Goal: Find specific page/section: Find specific page/section

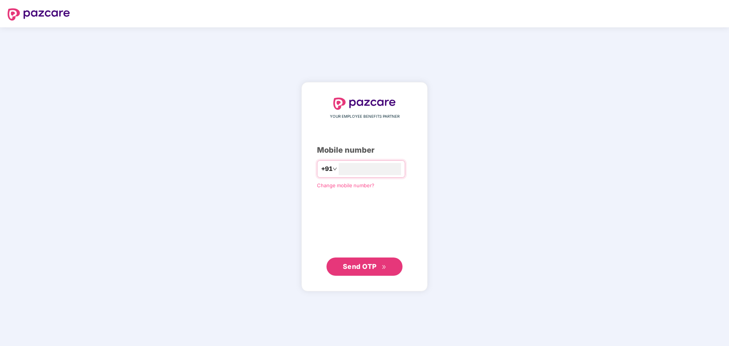
type input "**********"
click at [376, 262] on span "Send OTP" at bounding box center [365, 266] width 44 height 11
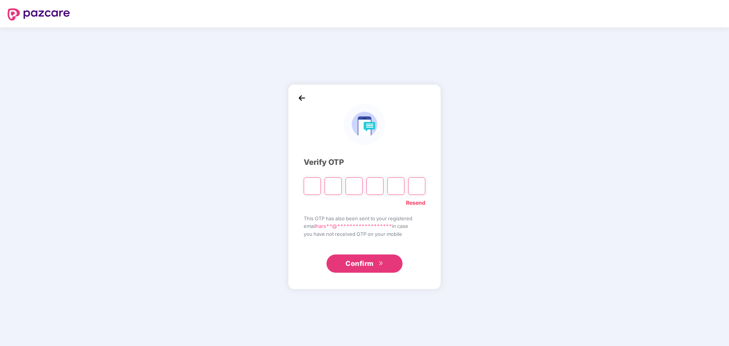
click at [315, 187] on input "Please enter verification code. Digit 1" at bounding box center [312, 185] width 17 height 17
type input "*"
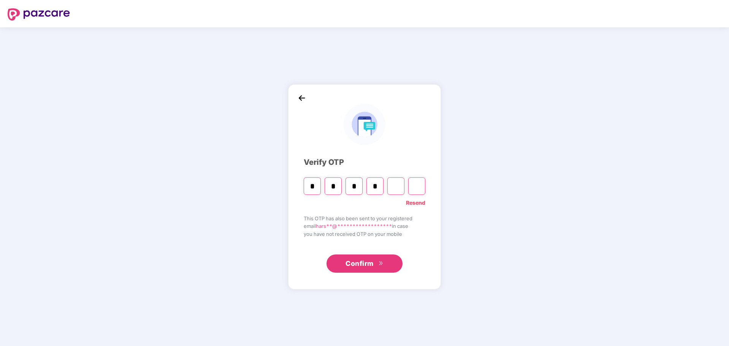
type input "*"
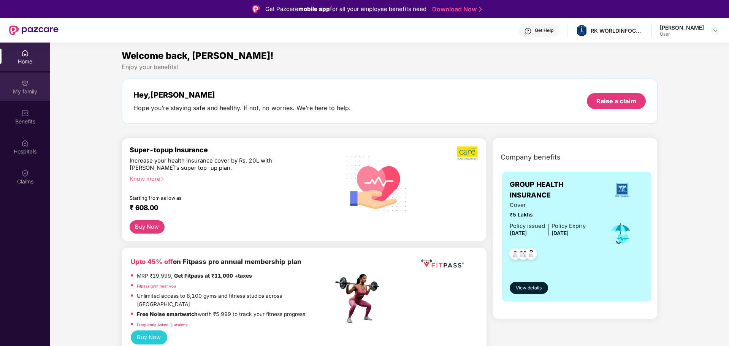
click at [27, 95] on div "My family" at bounding box center [25, 92] width 50 height 8
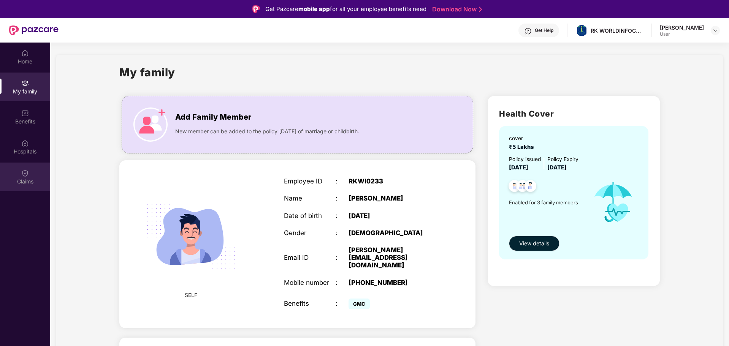
click at [33, 180] on div "Claims" at bounding box center [25, 182] width 50 height 8
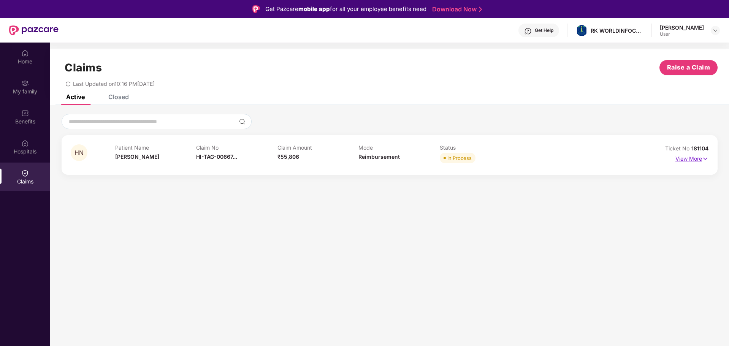
click at [702, 161] on img at bounding box center [705, 159] width 6 height 8
